Goal: Transaction & Acquisition: Purchase product/service

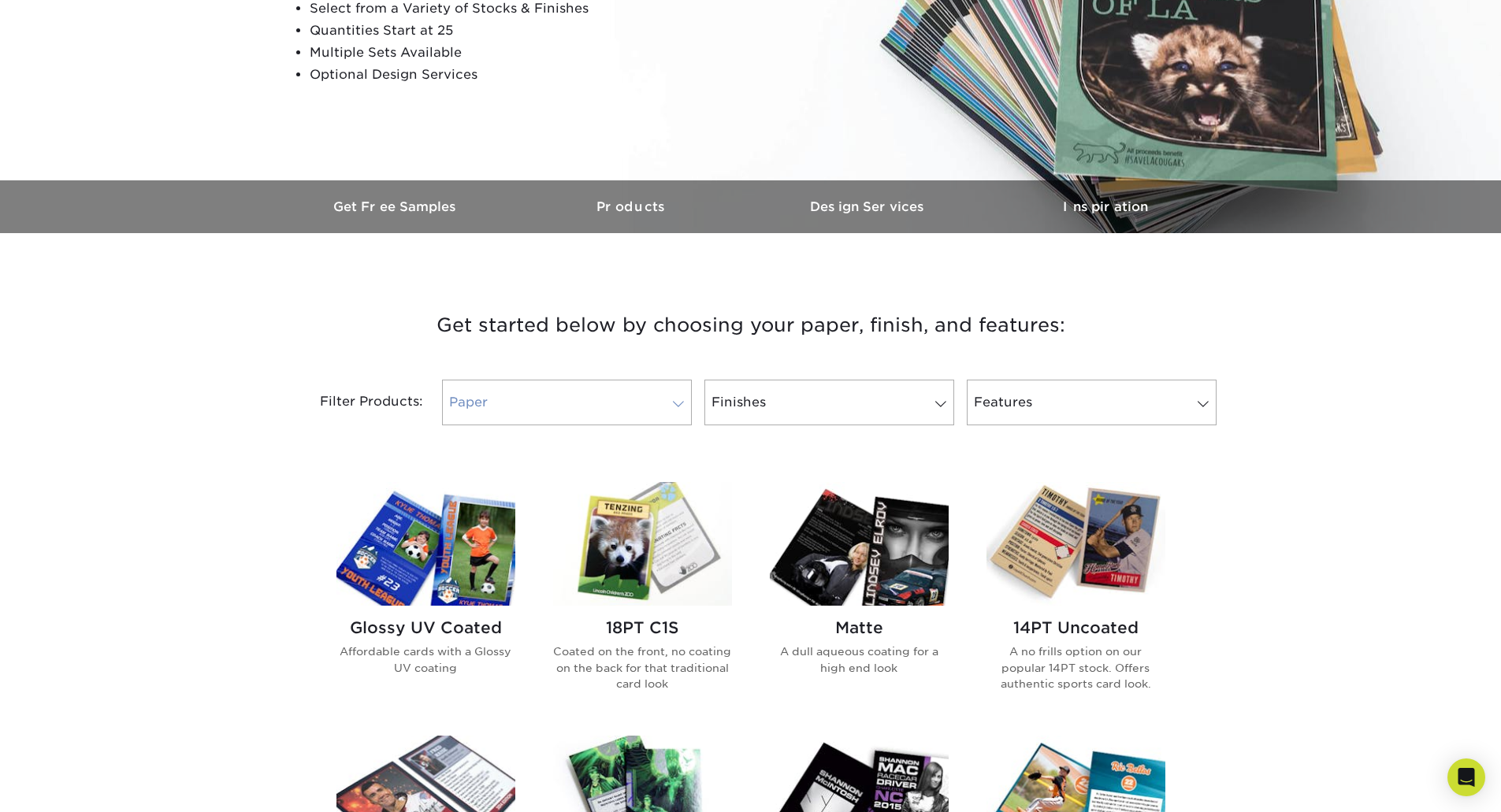
scroll to position [315, 0]
click at [595, 412] on link "Paper" at bounding box center [567, 402] width 250 height 46
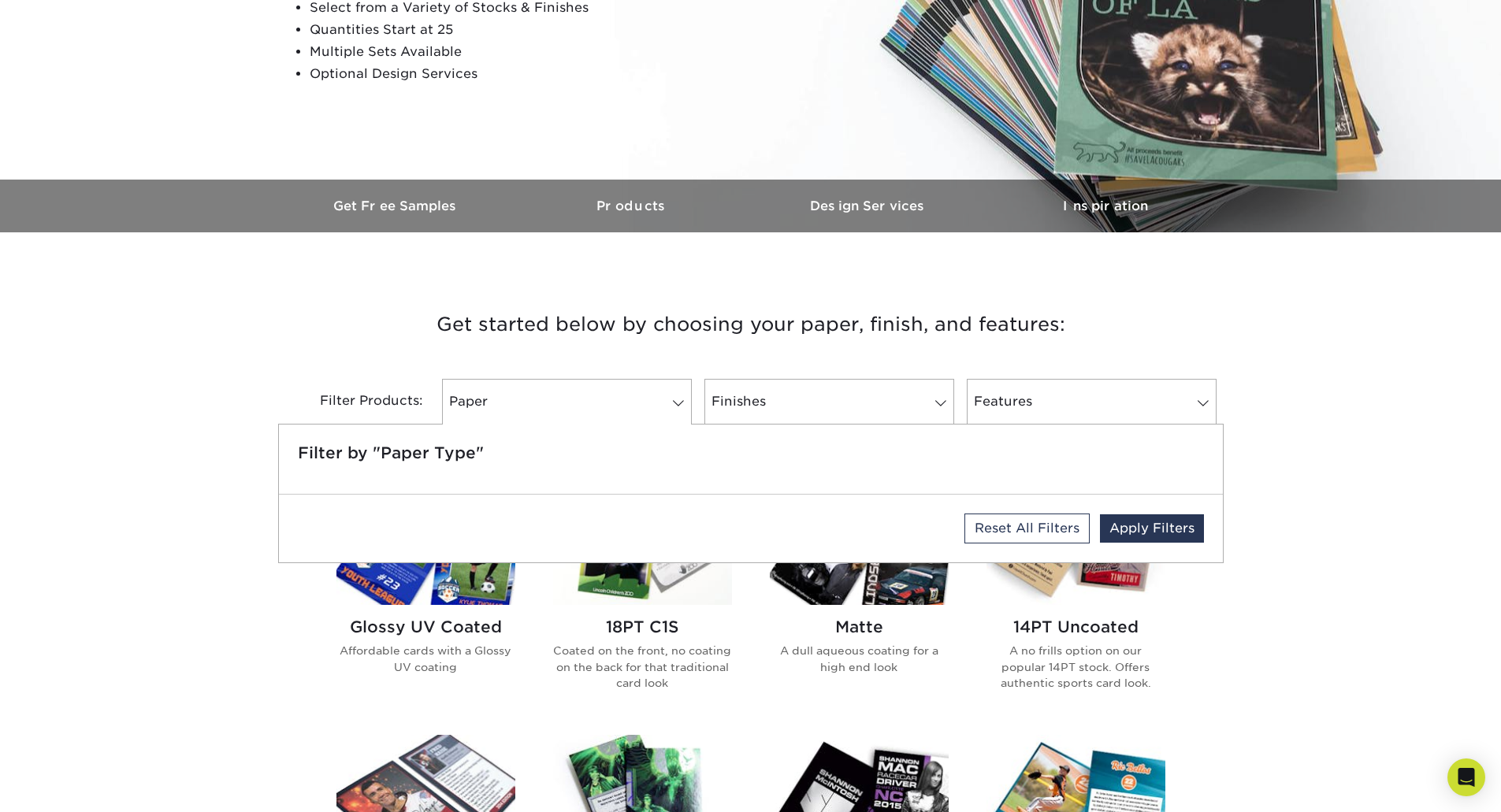
click at [344, 375] on div "Filter Products: Paper Filter by "Paper Type" Reset All Filters Apply Filters F…" at bounding box center [751, 411] width 946 height 102
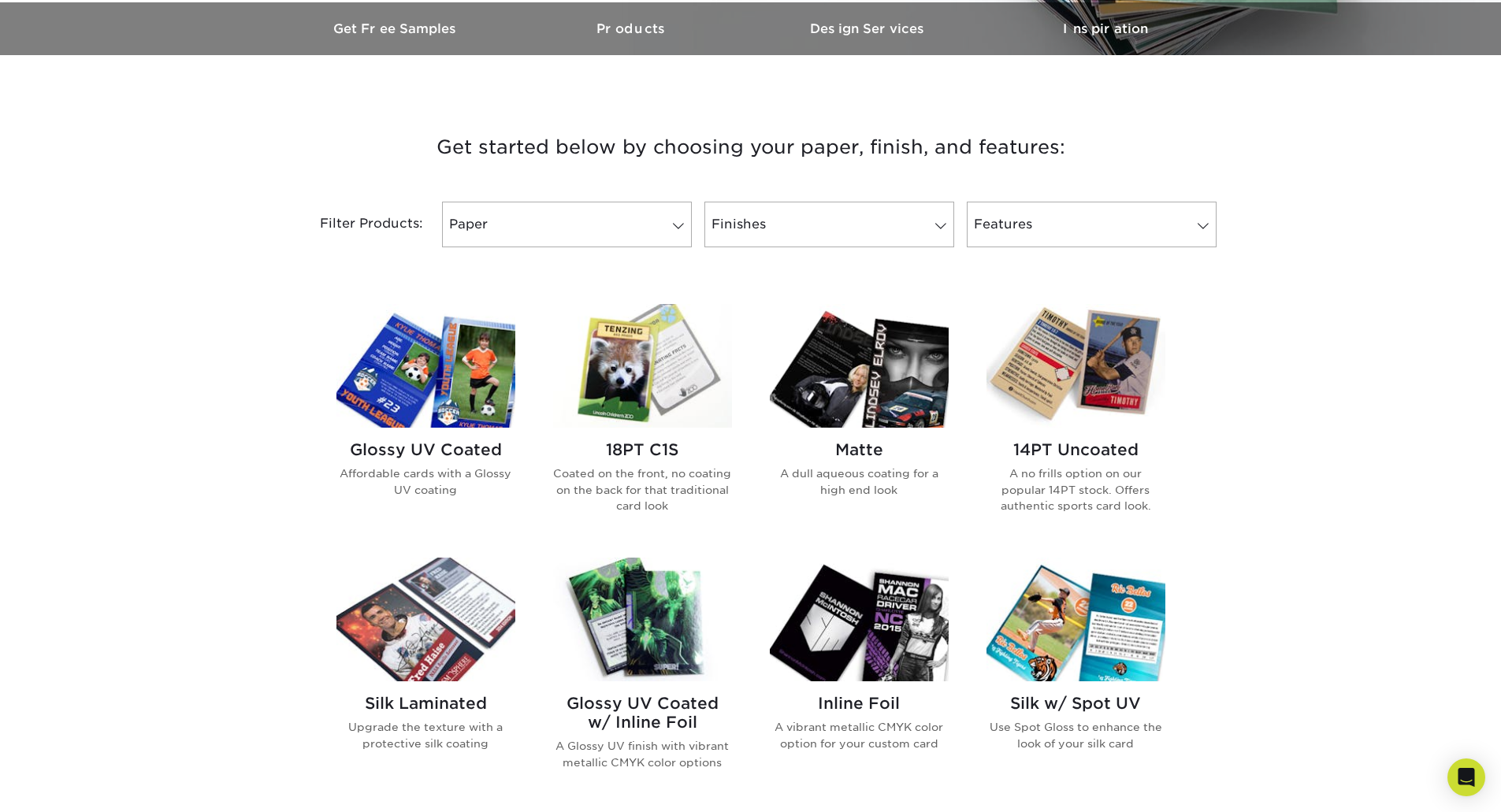
scroll to position [552, 0]
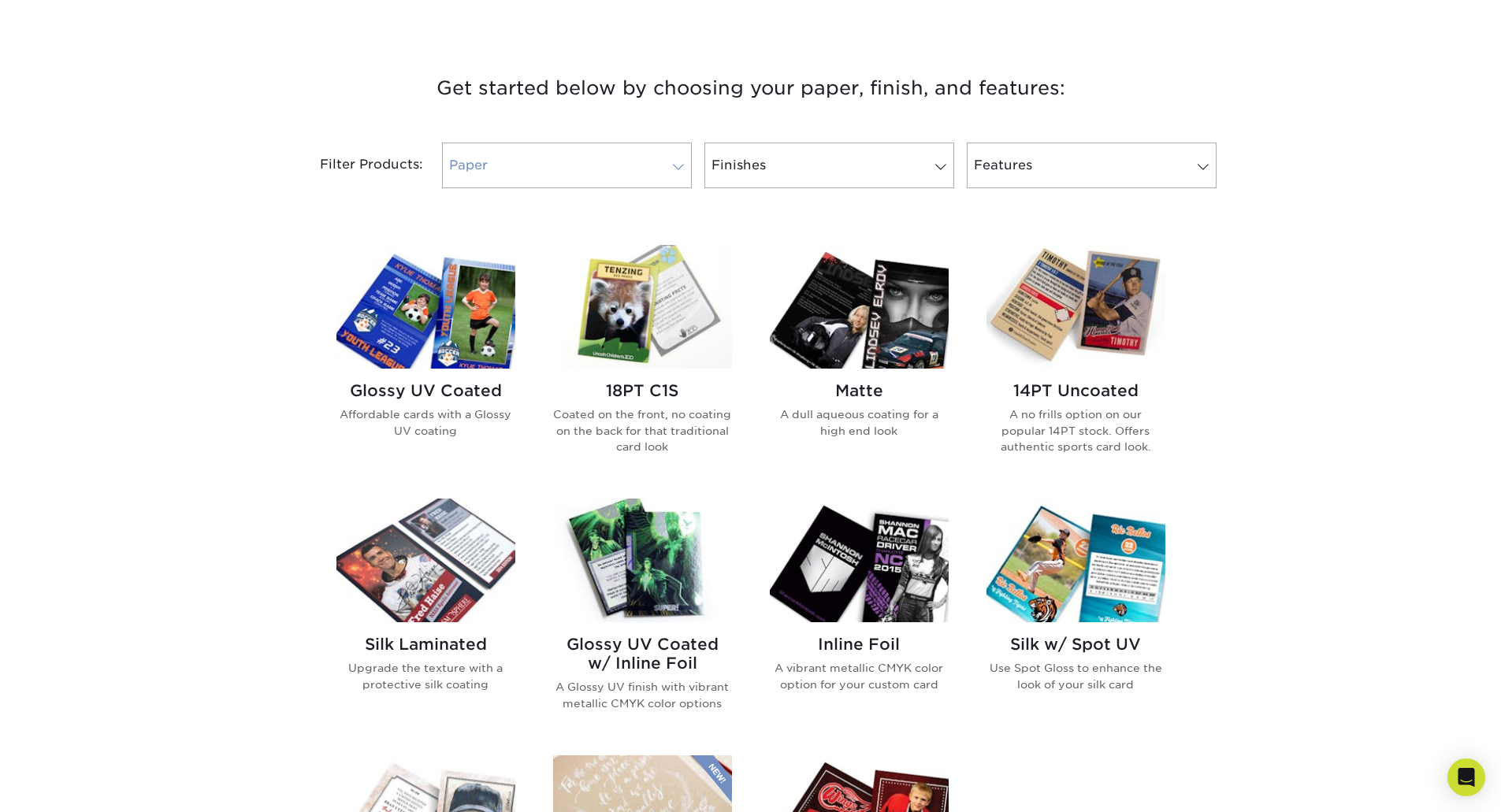
click at [490, 163] on link "Paper" at bounding box center [567, 165] width 250 height 46
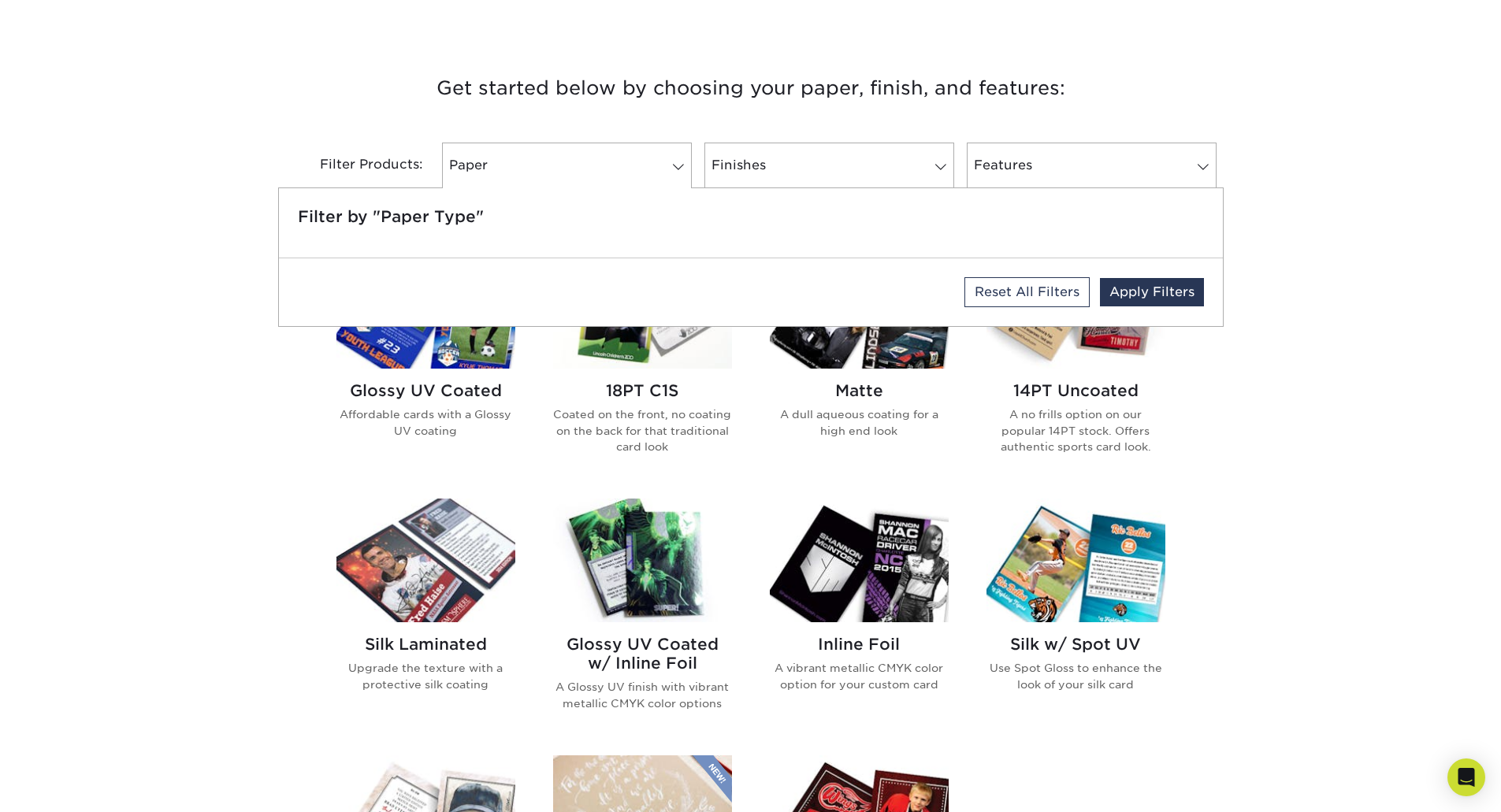
drag, startPoint x: 72, startPoint y: 82, endPoint x: 129, endPoint y: 112, distance: 64.4
click at [72, 84] on div "Get started below by choosing your paper, finish, and features: Filtered Matche…" at bounding box center [750, 622] width 1501 height 1176
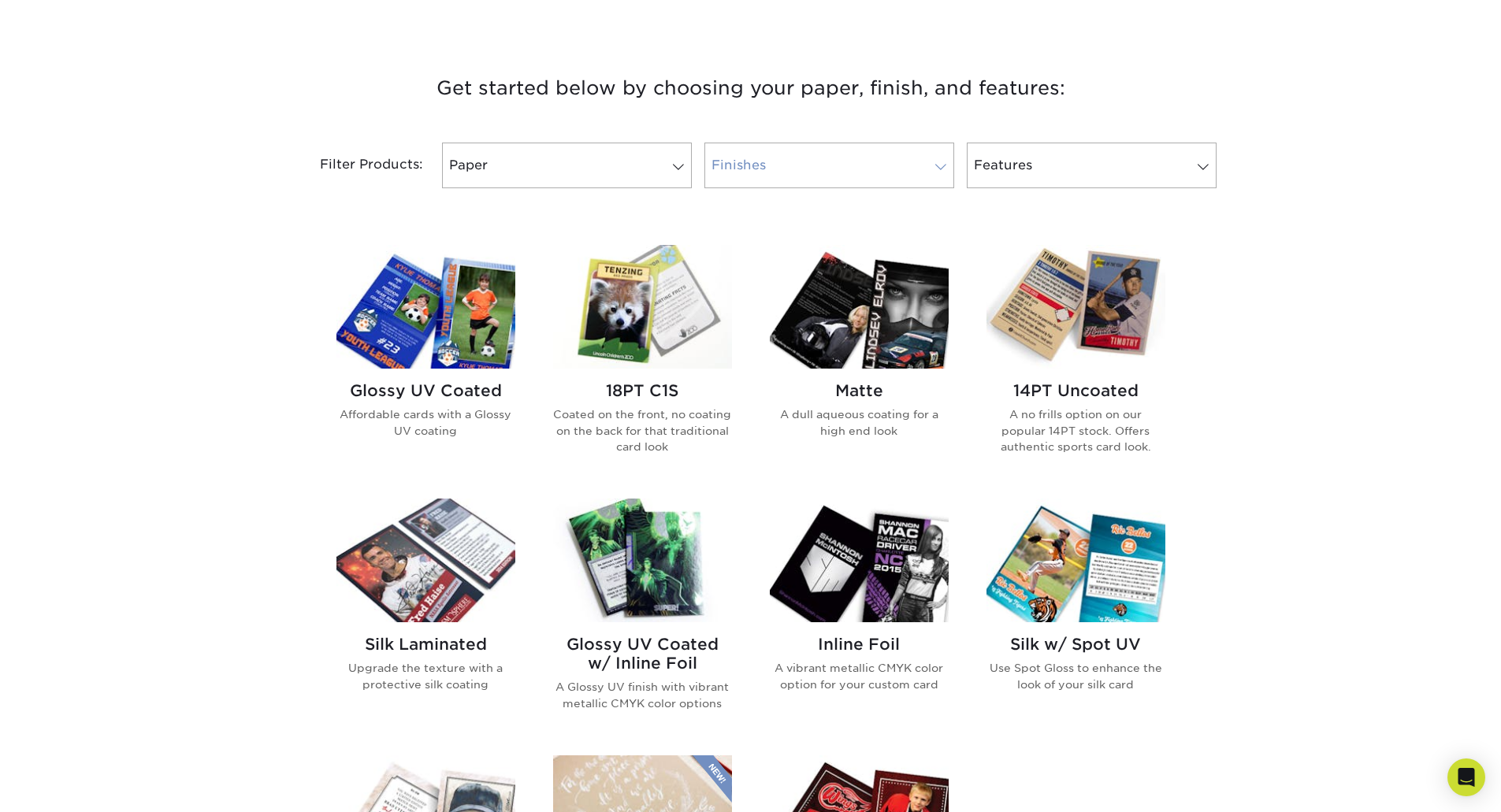
click at [755, 178] on link "Finishes" at bounding box center [829, 165] width 250 height 46
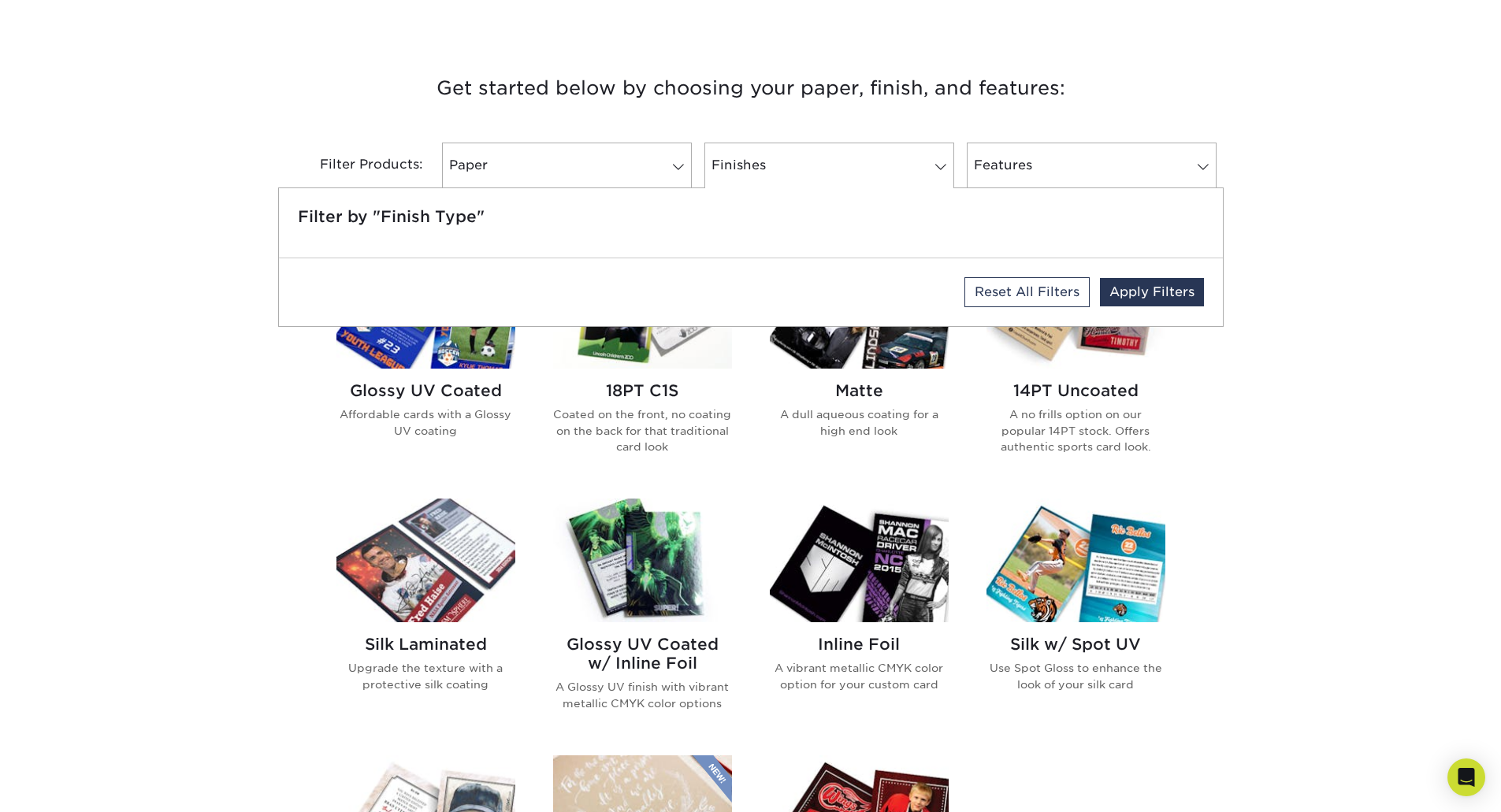
click at [193, 153] on div "Get started below by choosing your paper, finish, and features: Filtered Matche…" at bounding box center [750, 622] width 1501 height 1176
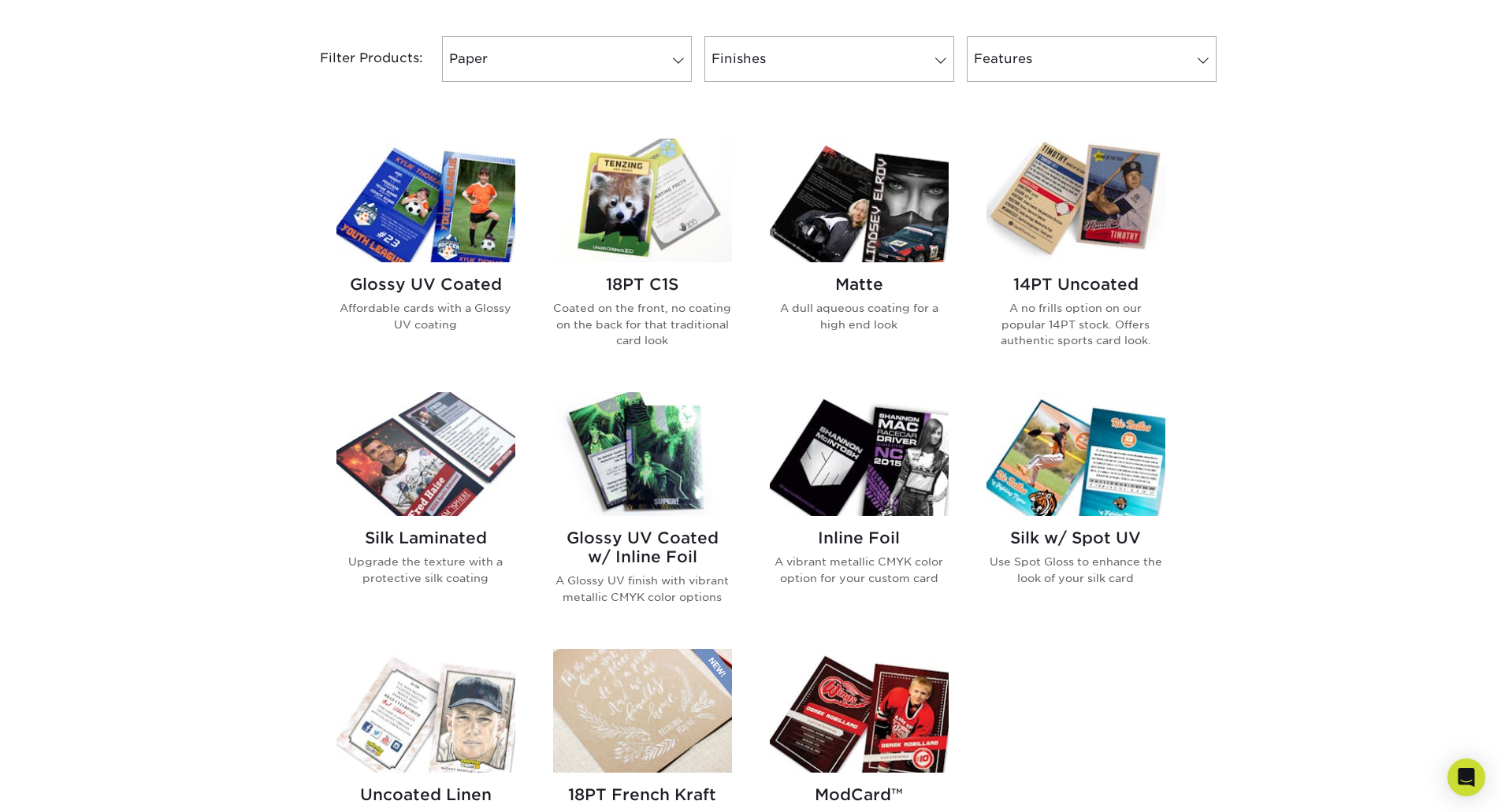
scroll to position [631, 0]
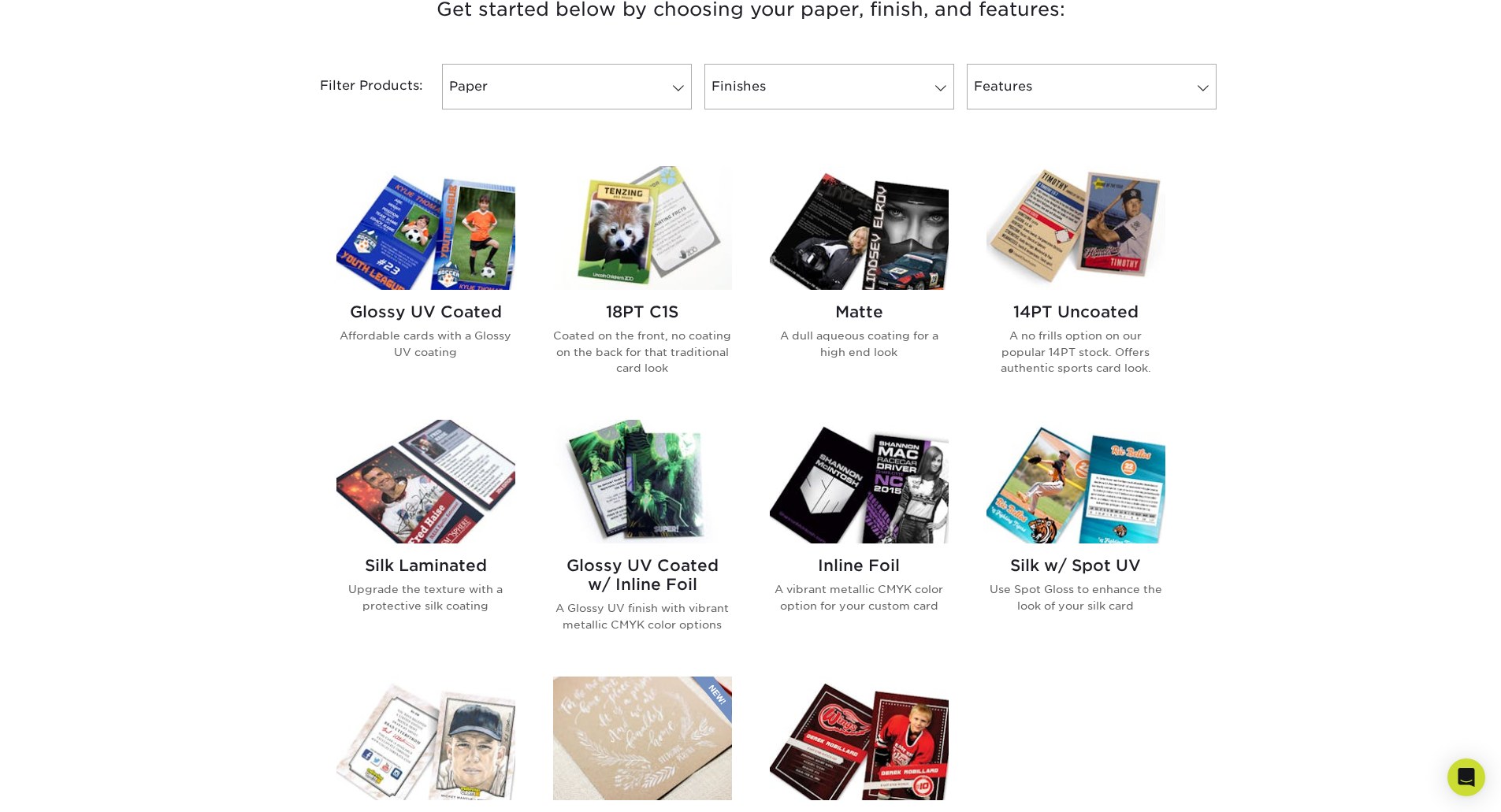
click at [460, 250] on img at bounding box center [426, 228] width 179 height 124
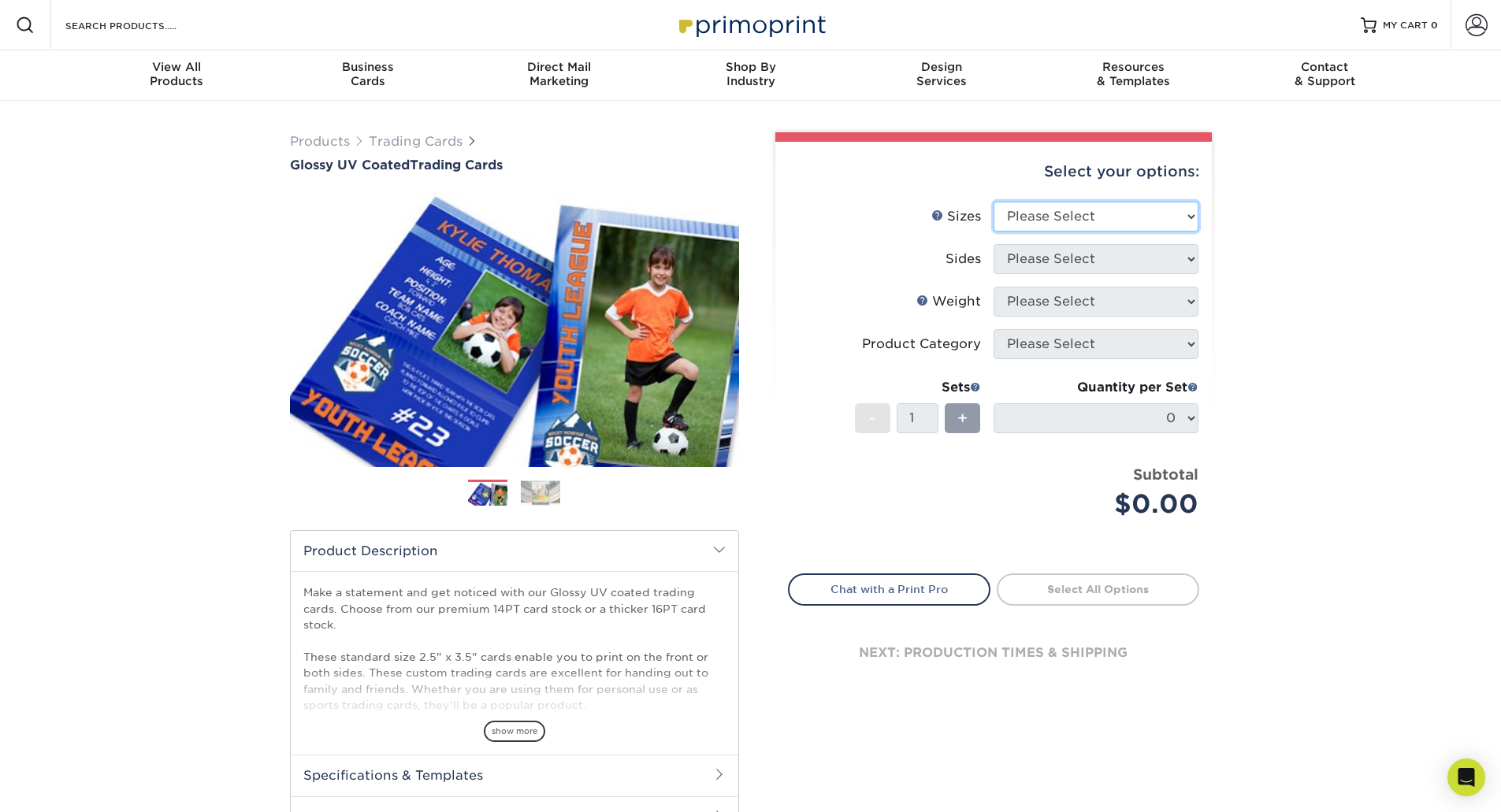
click at [1035, 216] on select "Please Select 2.5" x 3.5"" at bounding box center [1096, 216] width 205 height 30
select select "2.50x3.50"
click at [993, 202] on select "Please Select 2.5" x 3.5"" at bounding box center [1096, 216] width 205 height 30
click at [1033, 251] on select "Please Select Print Both Sides Print Front Only" at bounding box center [1096, 259] width 205 height 30
select select "13abbda7-1d64-4f25-8bb2-c179b224825d"
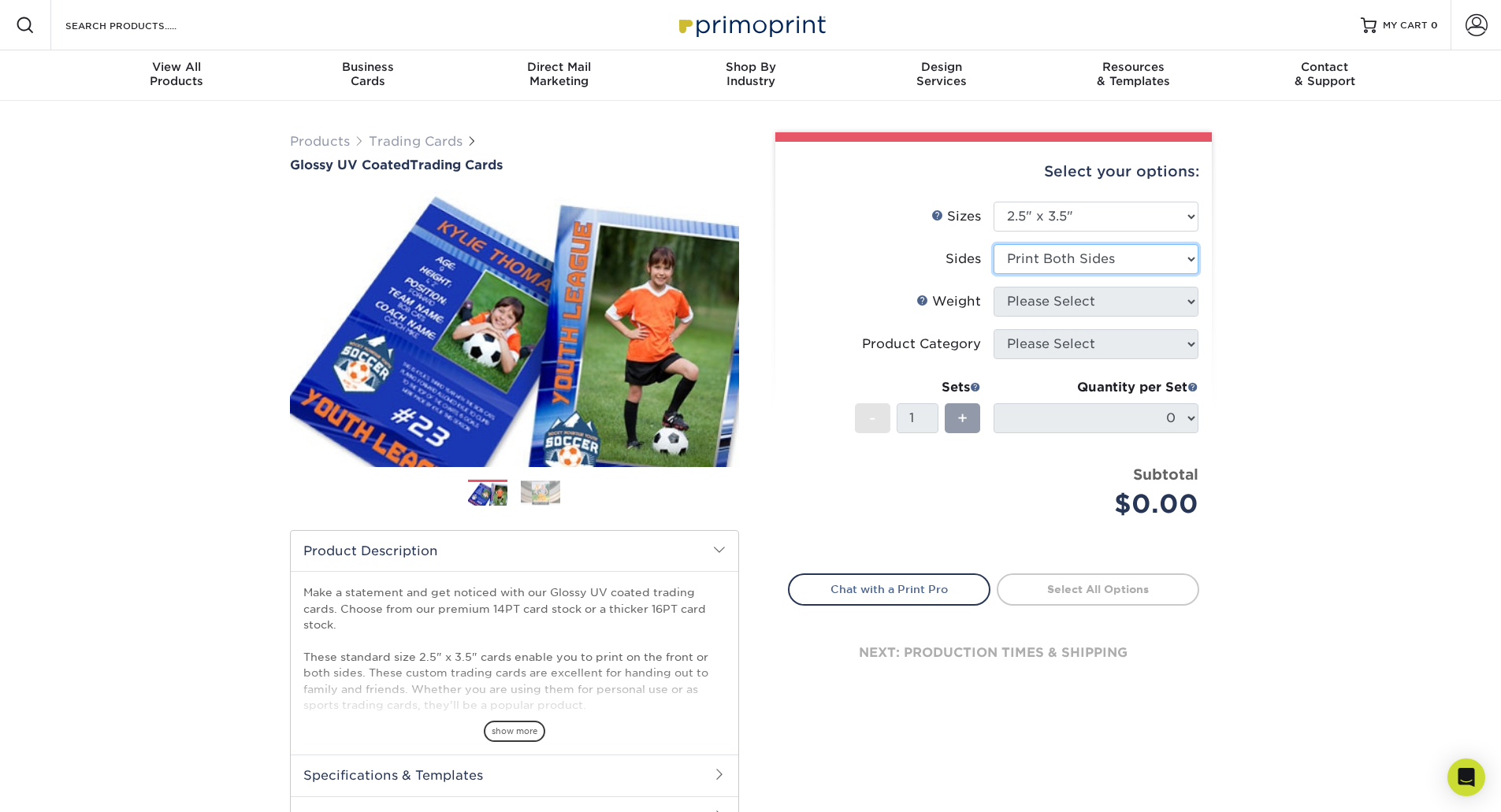
click at [993, 244] on select "Please Select Print Both Sides Print Front Only" at bounding box center [1096, 259] width 205 height 30
click at [1020, 300] on select "Please Select 16PT 14PT 18PT C1S" at bounding box center [1096, 301] width 205 height 30
select select "16PT"
click at [993, 287] on select "Please Select 16PT 14PT 18PT C1S" at bounding box center [1096, 301] width 205 height 30
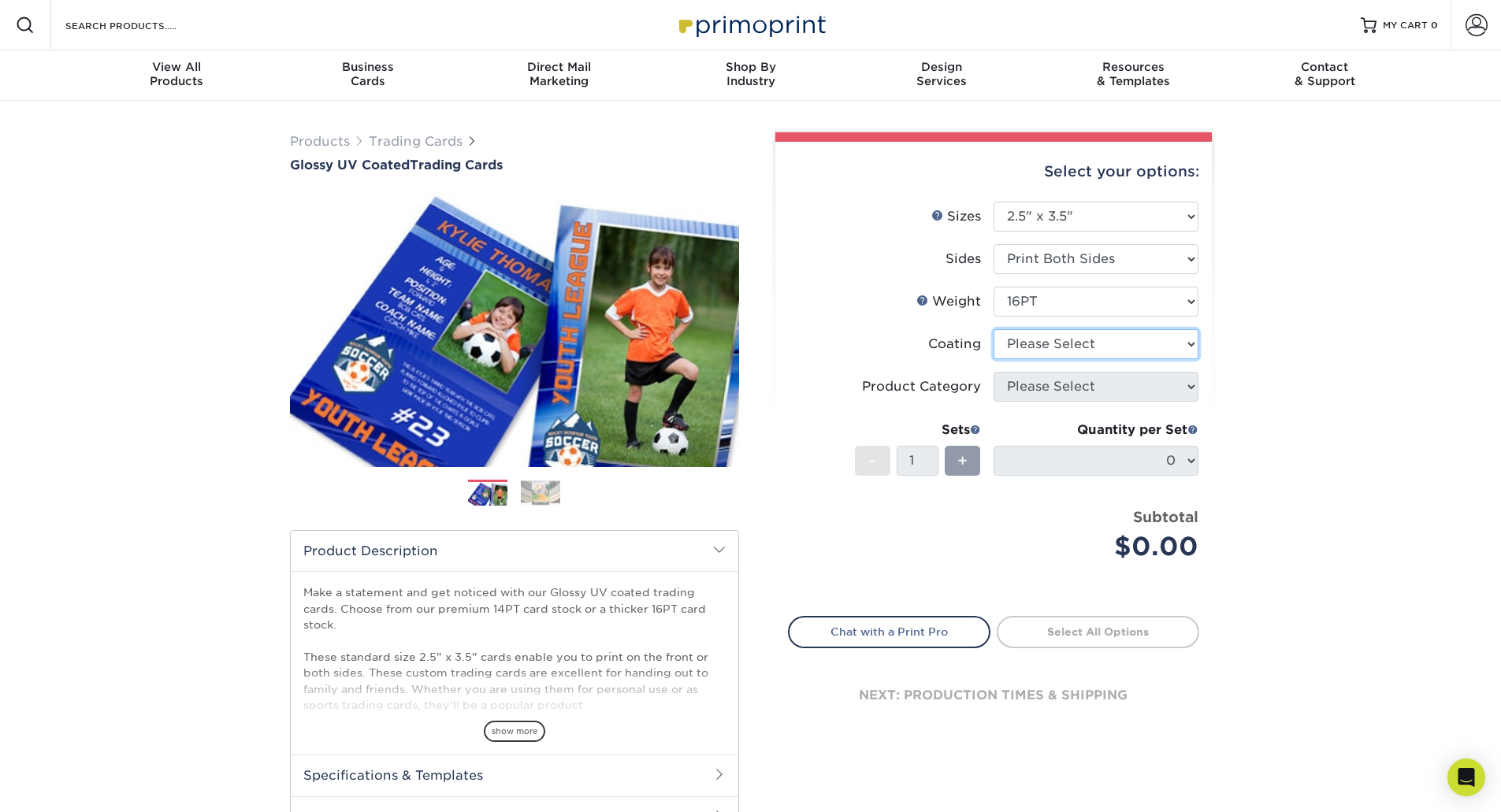
click at [1026, 348] on select at bounding box center [1096, 344] width 205 height 30
select select "1e8116af-acfc-44b1-83dc-8181aa338834"
click at [993, 330] on select at bounding box center [1096, 344] width 205 height 30
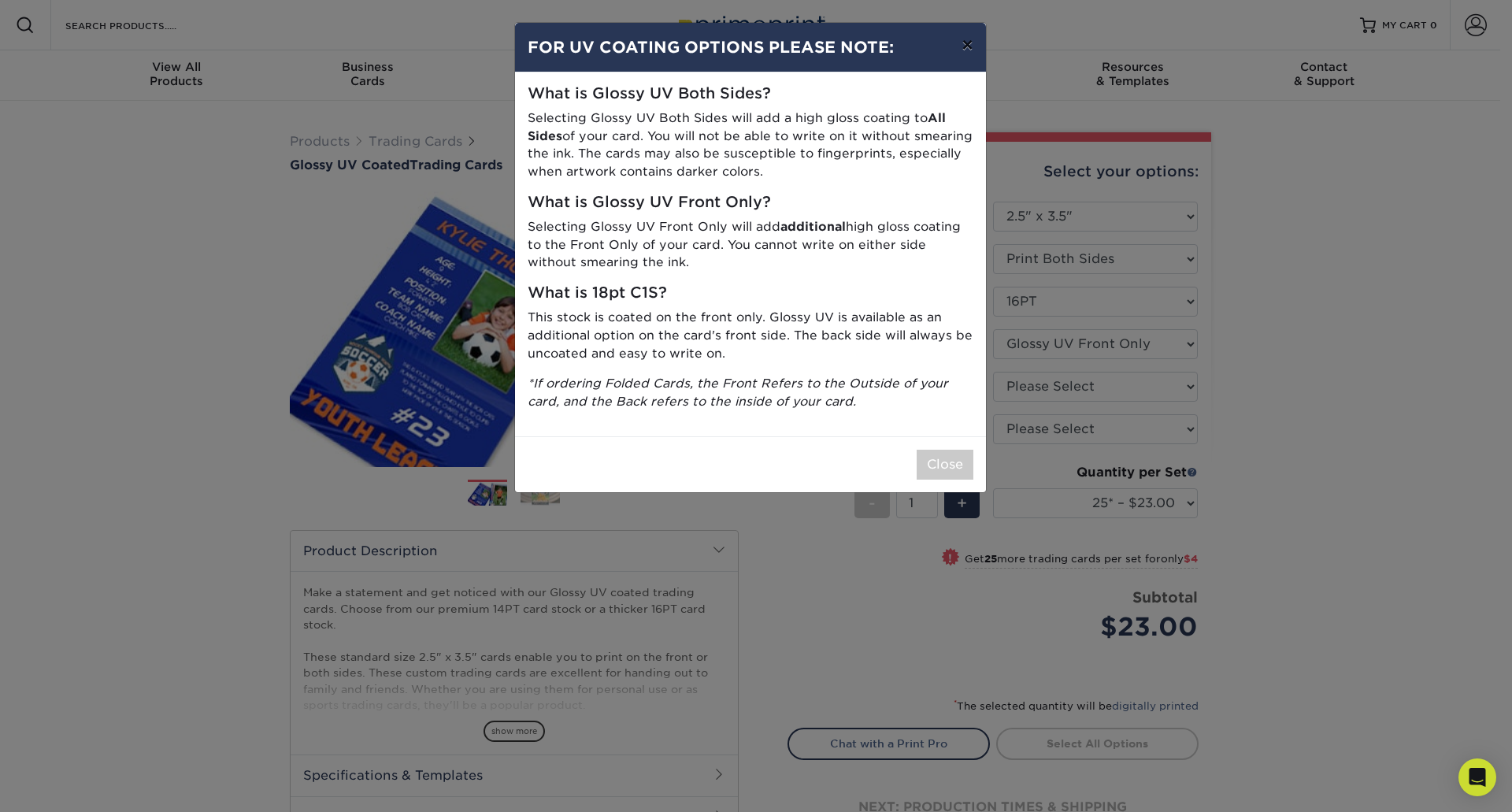
click at [971, 43] on button "×" at bounding box center [967, 44] width 36 height 44
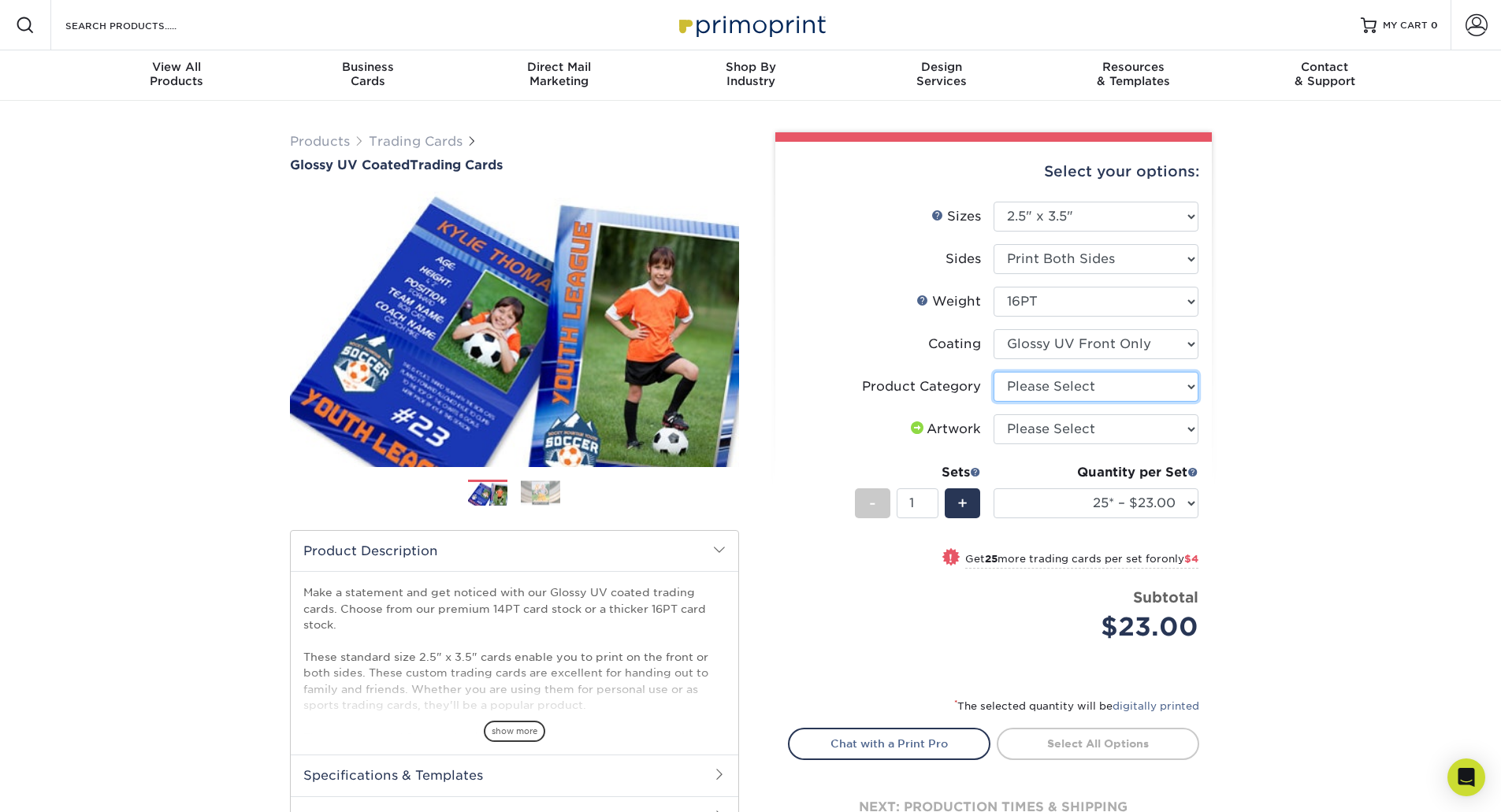
click at [1037, 383] on select "Please Select Trading Cards" at bounding box center [1096, 386] width 205 height 30
select select "c2f9bce9-36c2-409d-b101-c29d9d031e18"
click at [993, 372] on select "Please Select Trading Cards" at bounding box center [1096, 386] width 205 height 30
click at [1028, 426] on select "Please Select I will upload files I need a design - $100" at bounding box center [1096, 428] width 205 height 30
select select "upload"
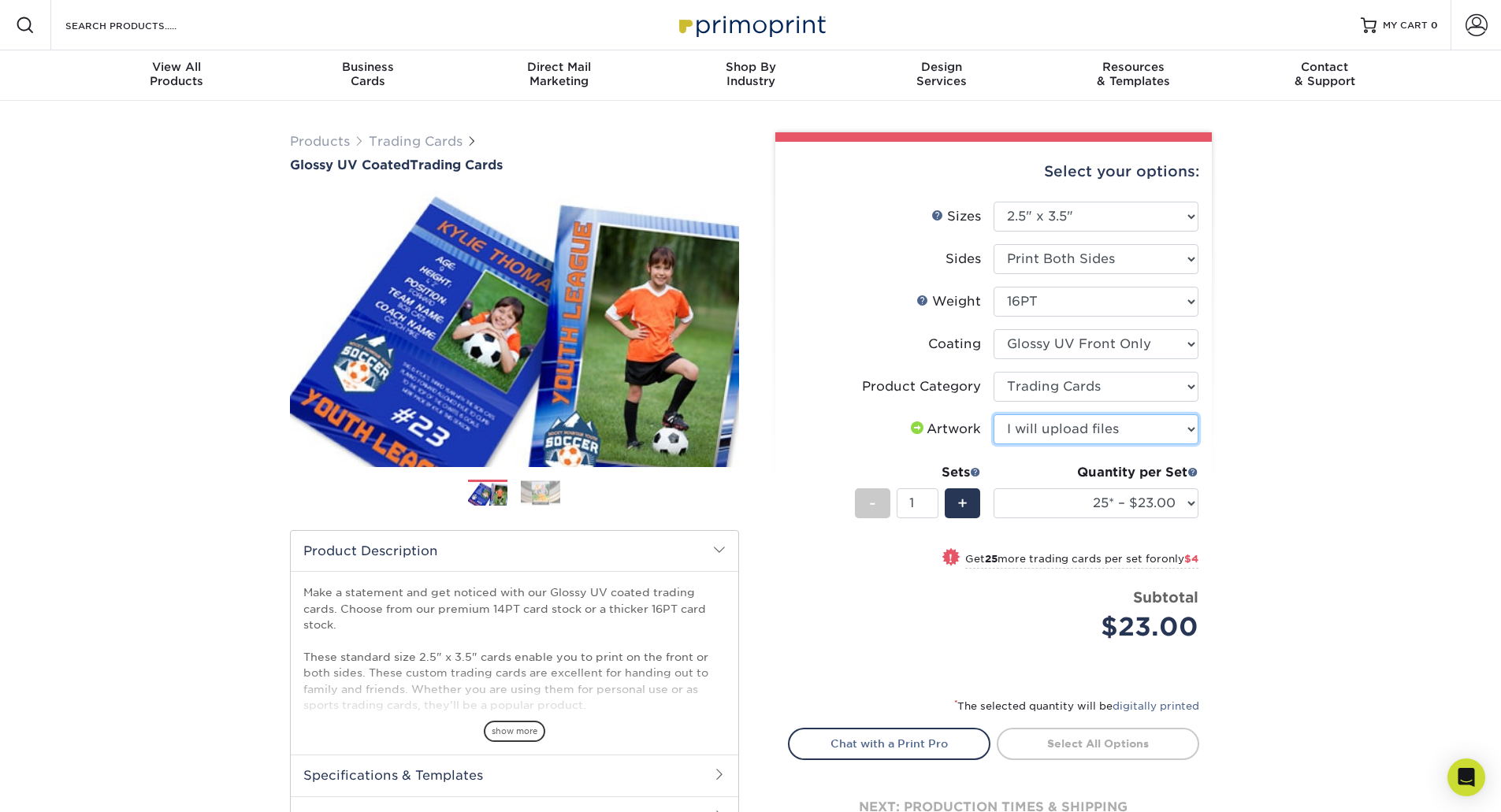
click at [993, 414] on select "Please Select I will upload files I need a design - $100" at bounding box center [1096, 428] width 205 height 30
click at [1030, 436] on select "Please Select I will upload files I need a design - $100" at bounding box center [1096, 428] width 205 height 30
click at [1029, 437] on select "Please Select I will upload files I need a design - $100" at bounding box center [1096, 428] width 205 height 30
click at [1025, 437] on select "Please Select I will upload files I need a design - $100" at bounding box center [1096, 428] width 205 height 30
click at [891, 573] on div "! Get 25 more trading cards per set for only $4" at bounding box center [993, 568] width 410 height 38
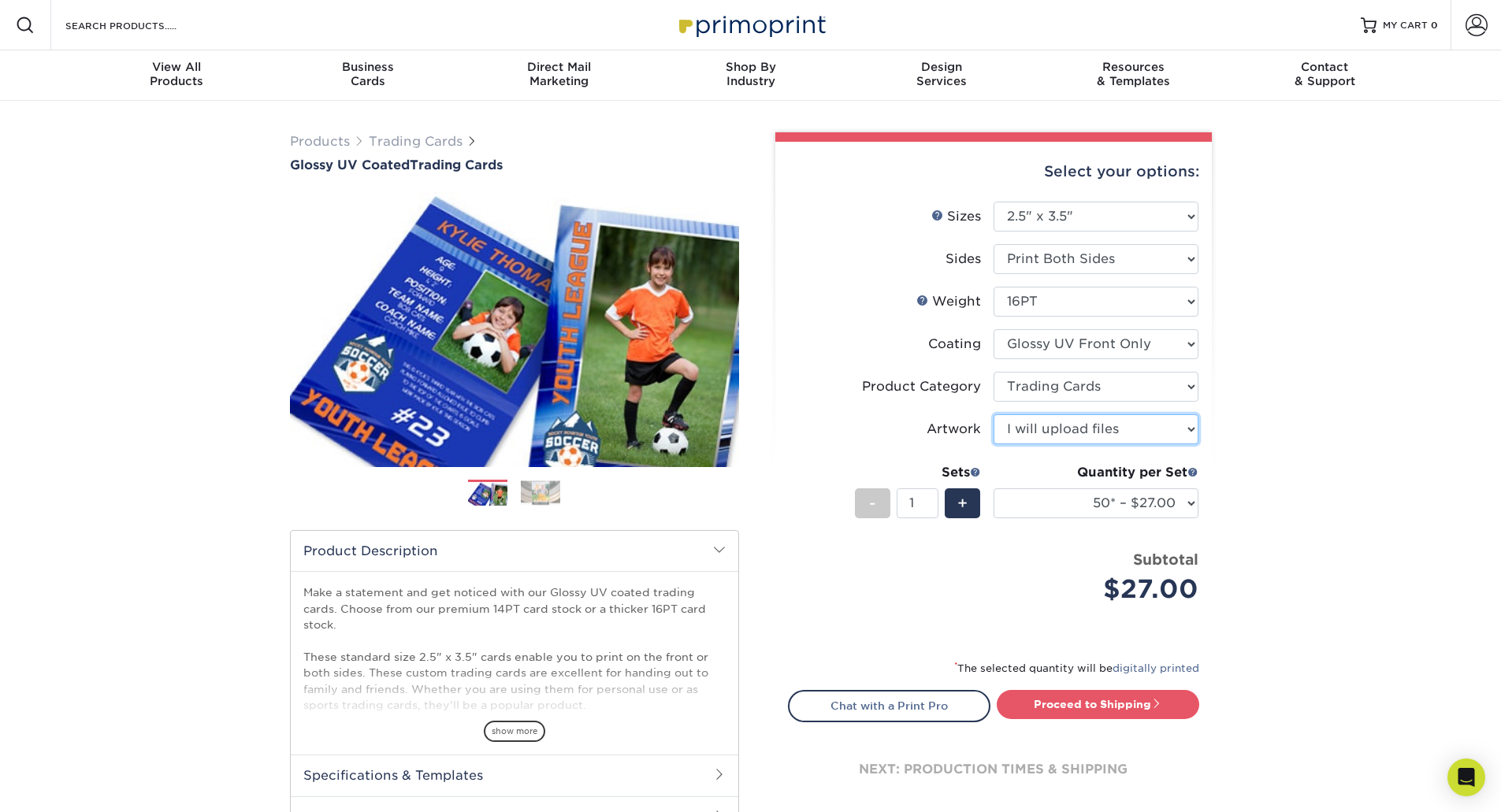
click at [1091, 415] on select "Please Select I will upload files I need a design - $100" at bounding box center [1096, 428] width 205 height 30
click at [895, 609] on li "Price per set $27.00 Subtotal $27.00 This product does not qualify for a discou…" at bounding box center [993, 588] width 386 height 79
click at [1049, 498] on select "25* – $23.00 50* – $27.00 75* – $33.00 100* – $37.00 250* – $47.00 500 – $58.00…" at bounding box center [1096, 503] width 205 height 30
click at [993, 489] on select "25* – $23.00 50* – $27.00 75* – $33.00 100* – $37.00 250* – $47.00 500 – $58.00…" at bounding box center [1096, 503] width 205 height 30
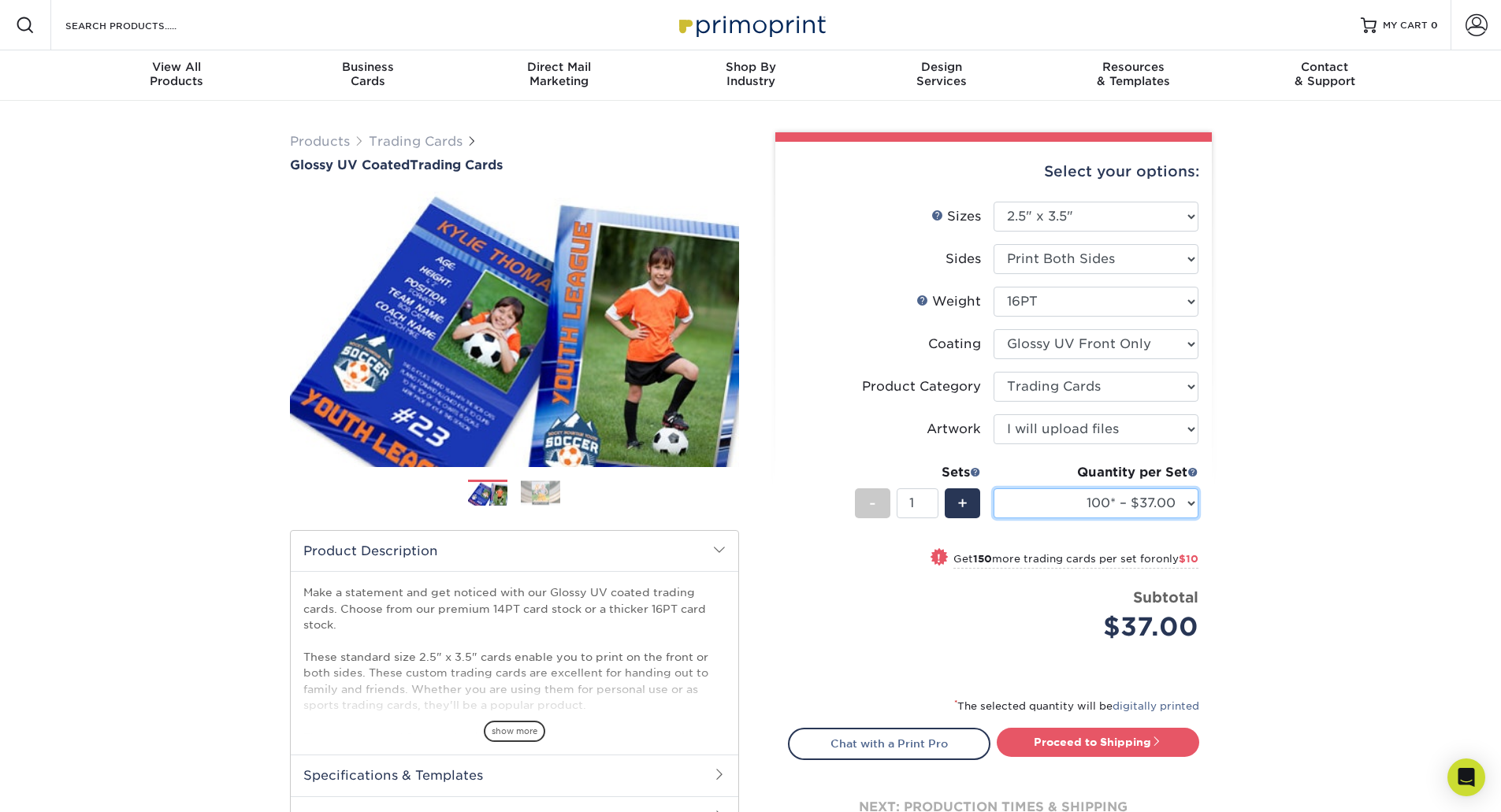
click at [1132, 497] on select "25* – $23.00 50* – $27.00 75* – $33.00 100* – $37.00 250* – $47.00 500 – $58.00…" at bounding box center [1096, 503] width 205 height 30
click at [993, 489] on select "25* – $23.00 50* – $27.00 75* – $33.00 100* – $37.00 250* – $47.00 500 – $58.00…" at bounding box center [1096, 503] width 205 height 30
click at [1036, 516] on select "25* – $23.00 50* – $27.00 75* – $33.00 100* – $37.00 250* – $47.00 500 – $58.00…" at bounding box center [1096, 503] width 205 height 30
click at [1034, 508] on select "25* – $23.00 50* – $27.00 75* – $33.00 100* – $37.00 250* – $47.00 500 – $58.00…" at bounding box center [1096, 503] width 205 height 30
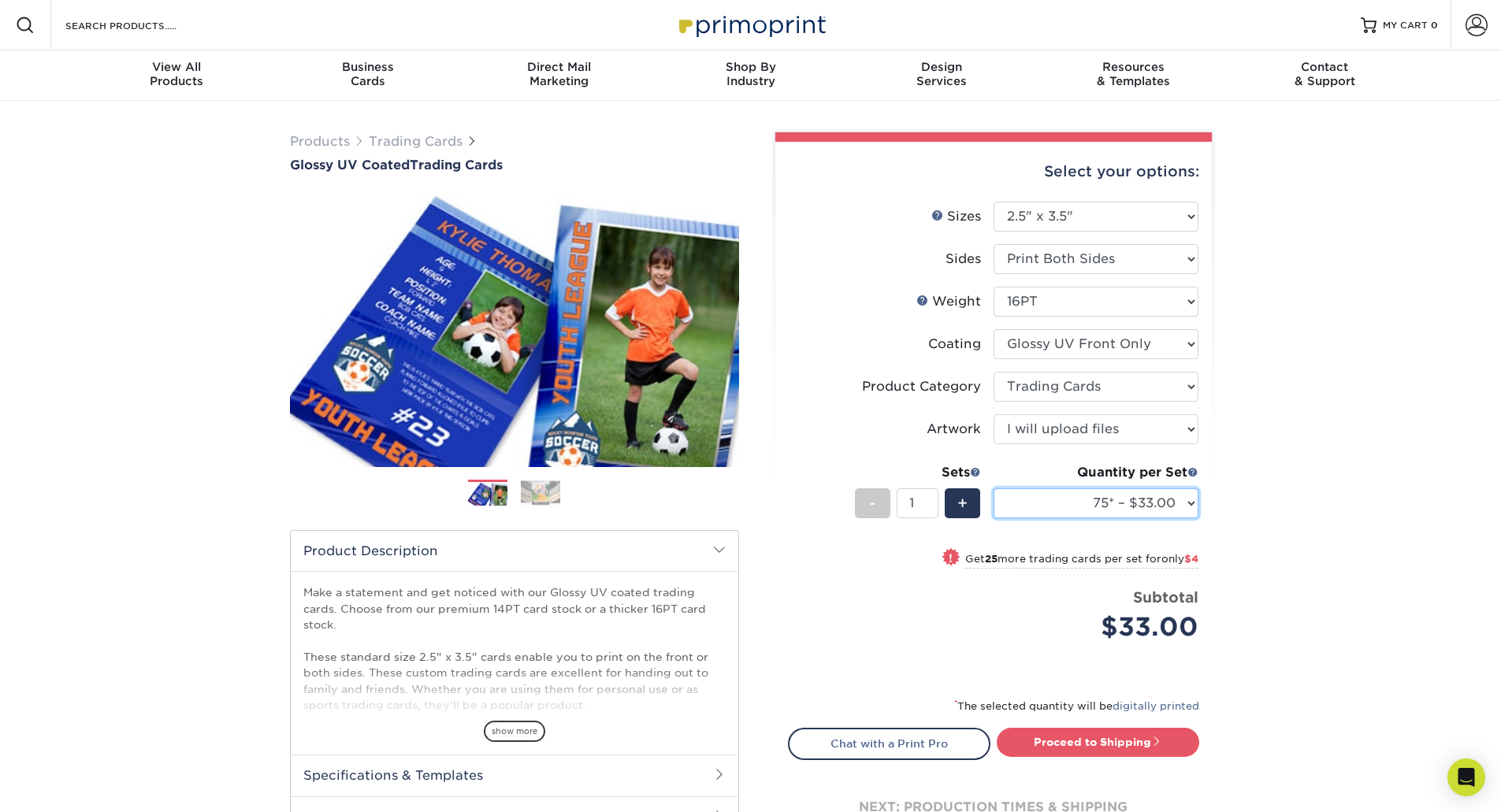
select select "100* – $37.00"
click at [993, 489] on select "25* – $23.00 50* – $27.00 75* – $33.00 100* – $37.00 250* – $47.00 500 – $58.00…" at bounding box center [1096, 503] width 205 height 30
